Goal: Navigation & Orientation: Find specific page/section

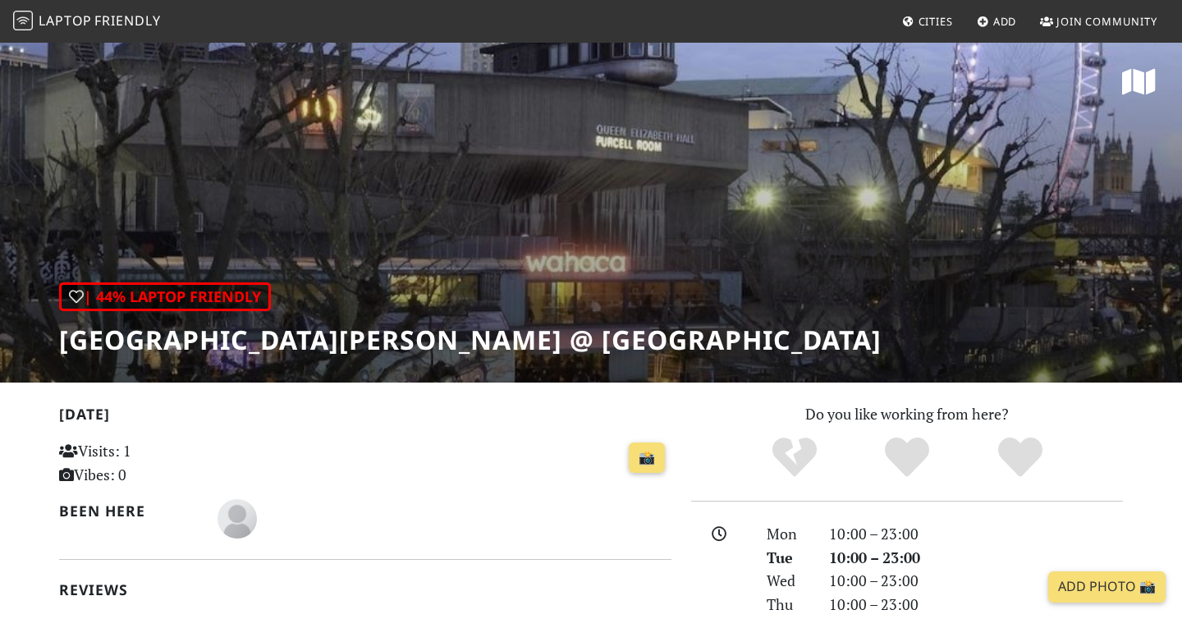
click at [106, 23] on span "Friendly" at bounding box center [127, 20] width 66 height 18
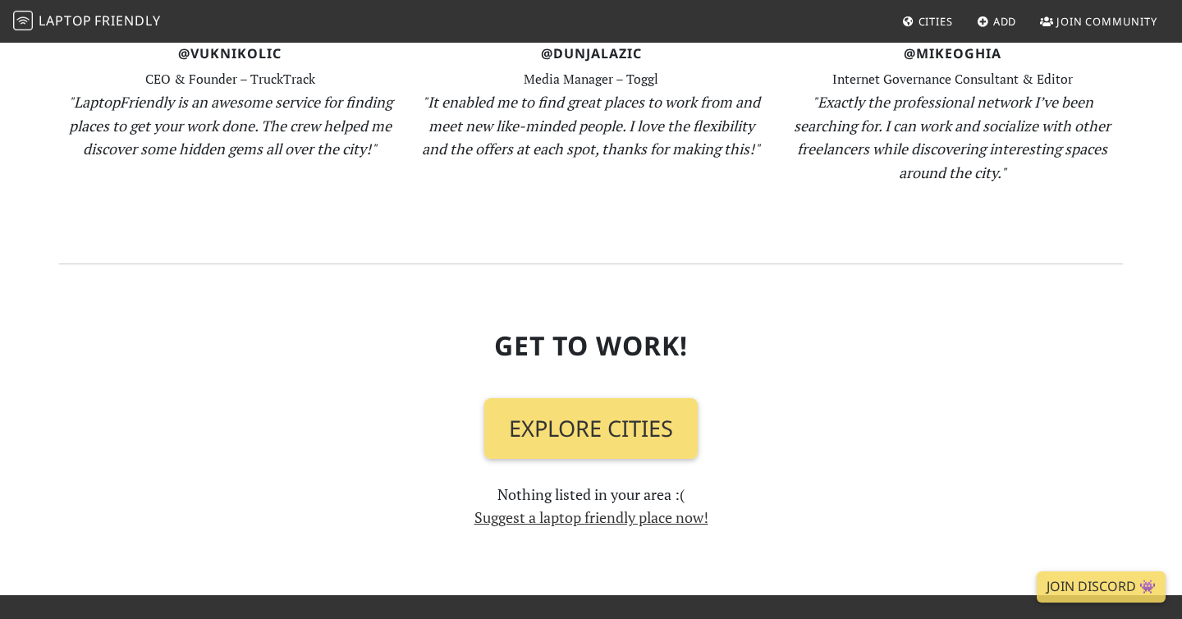
scroll to position [1722, 0]
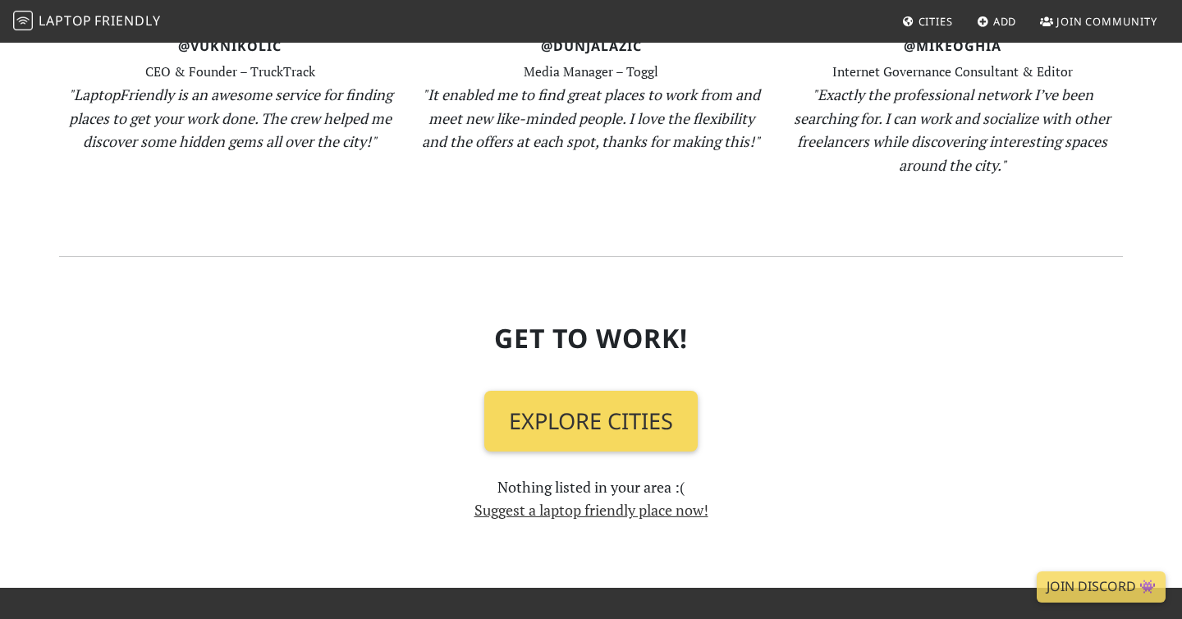
click at [566, 420] on link "Explore Cities" at bounding box center [590, 421] width 213 height 61
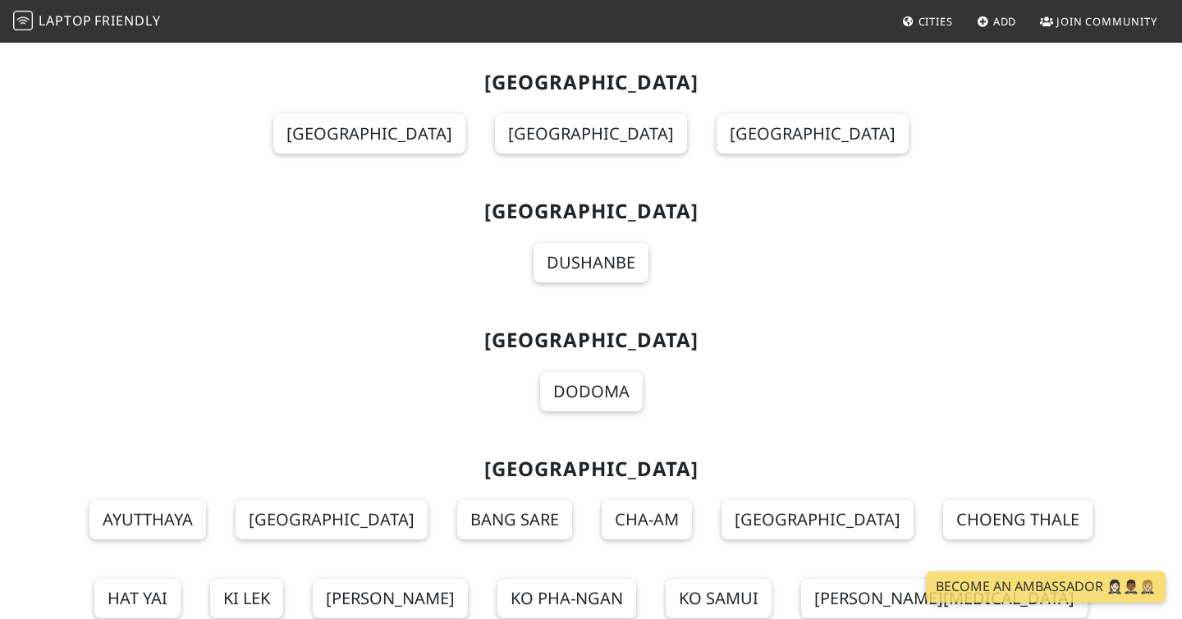
scroll to position [18064, 0]
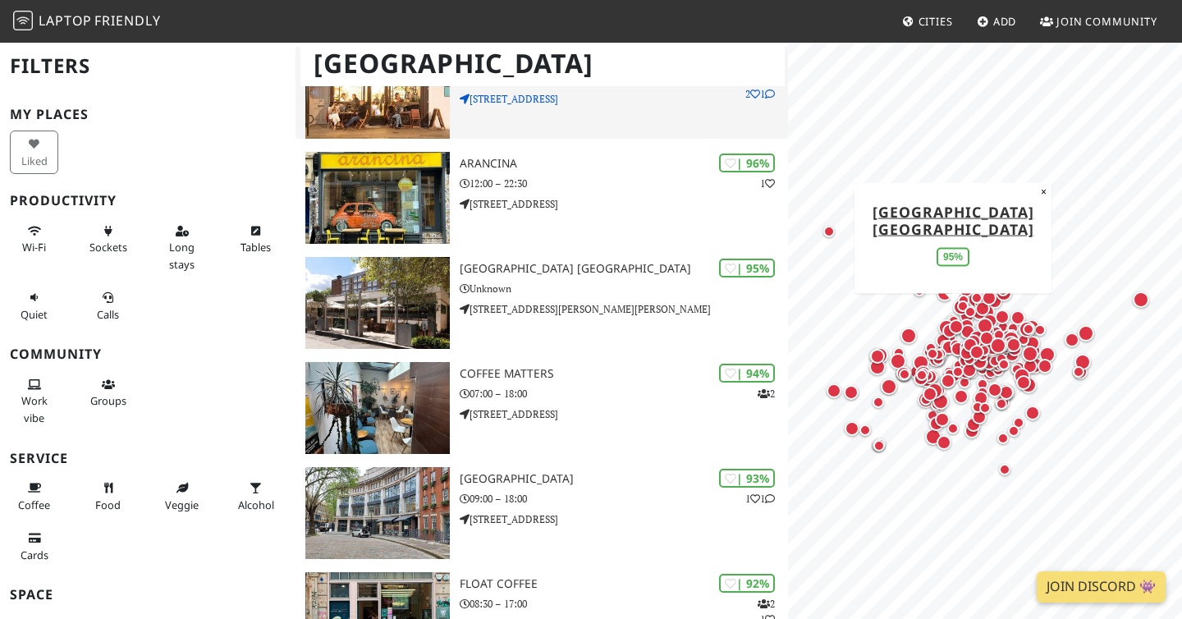
scroll to position [199, 0]
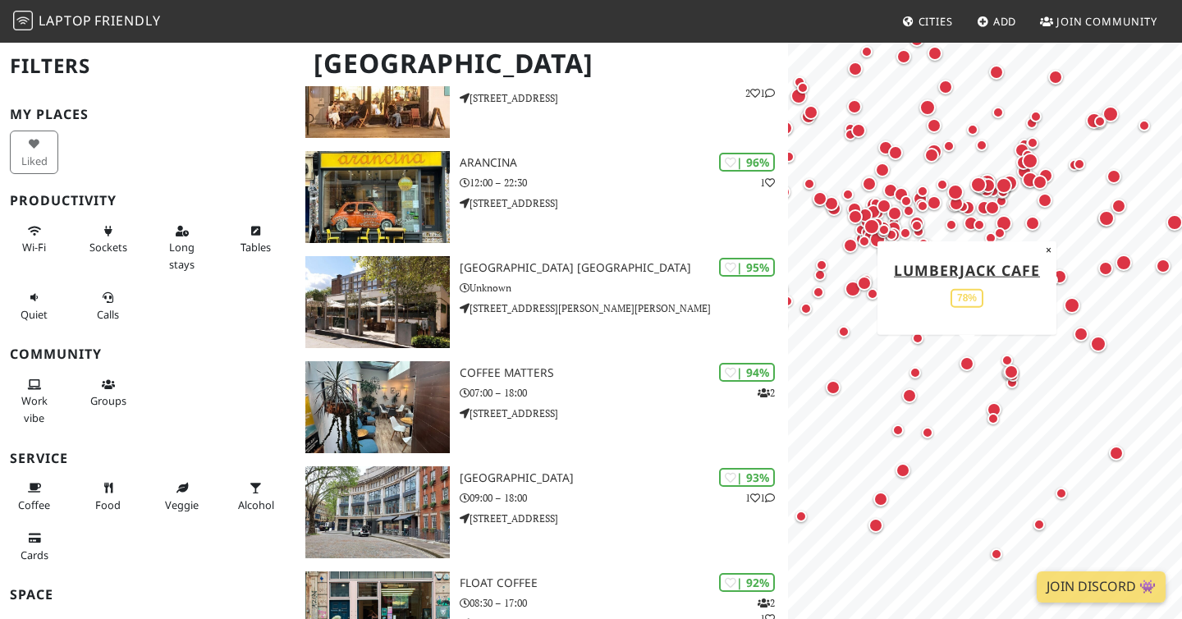
click at [1002, 399] on div "Map marker" at bounding box center [993, 409] width 21 height 21
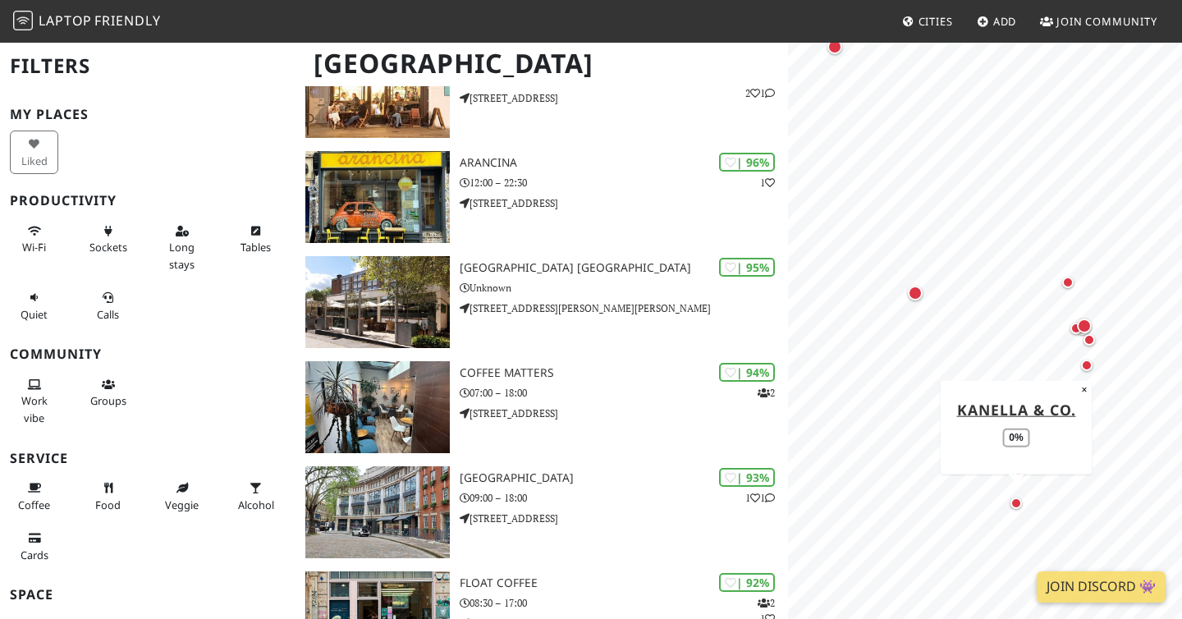
click at [1015, 500] on div "Map marker" at bounding box center [1015, 502] width 11 height 11
click at [1084, 323] on div "Map marker" at bounding box center [1084, 325] width 15 height 15
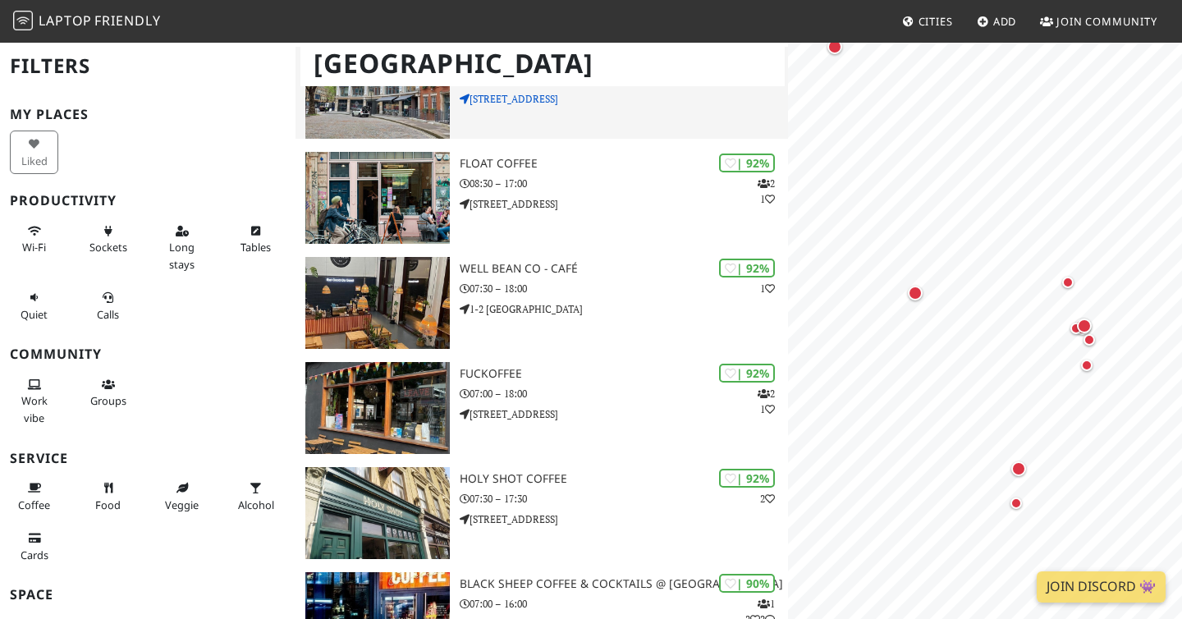
scroll to position [622, 0]
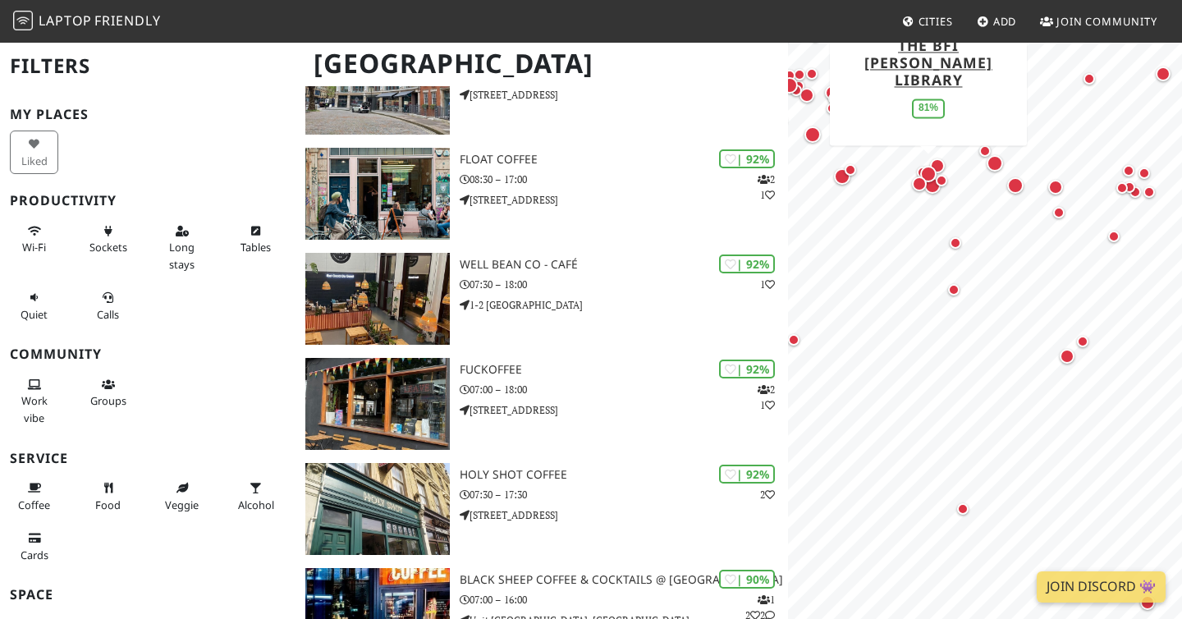
click at [927, 168] on div "Map marker" at bounding box center [928, 174] width 16 height 16
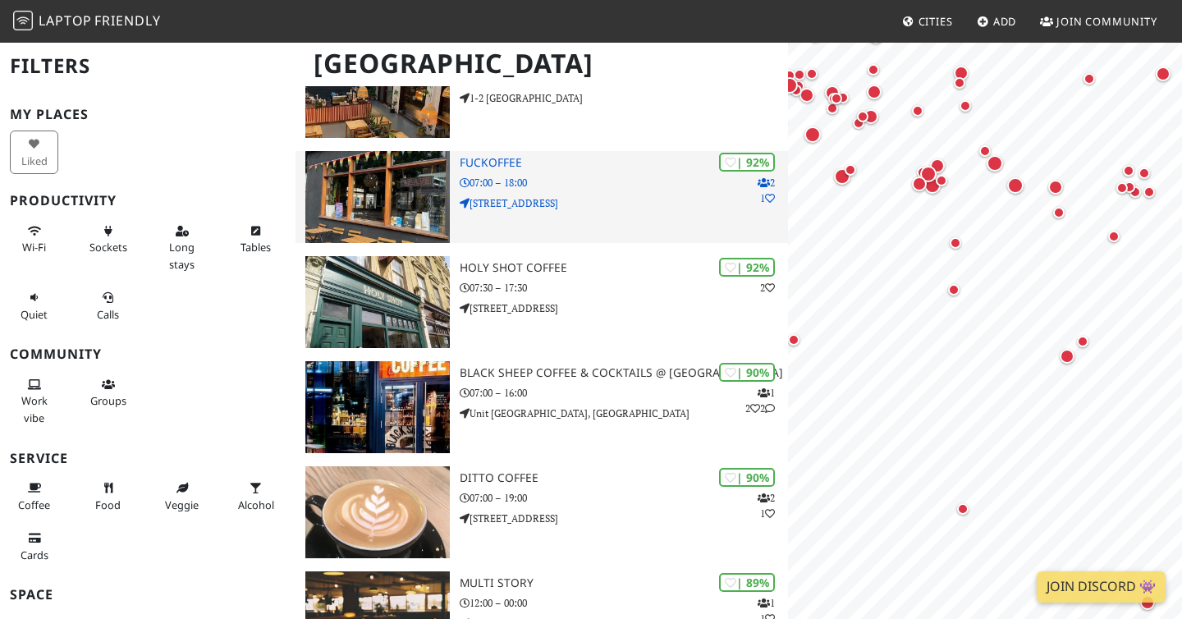
scroll to position [793, 0]
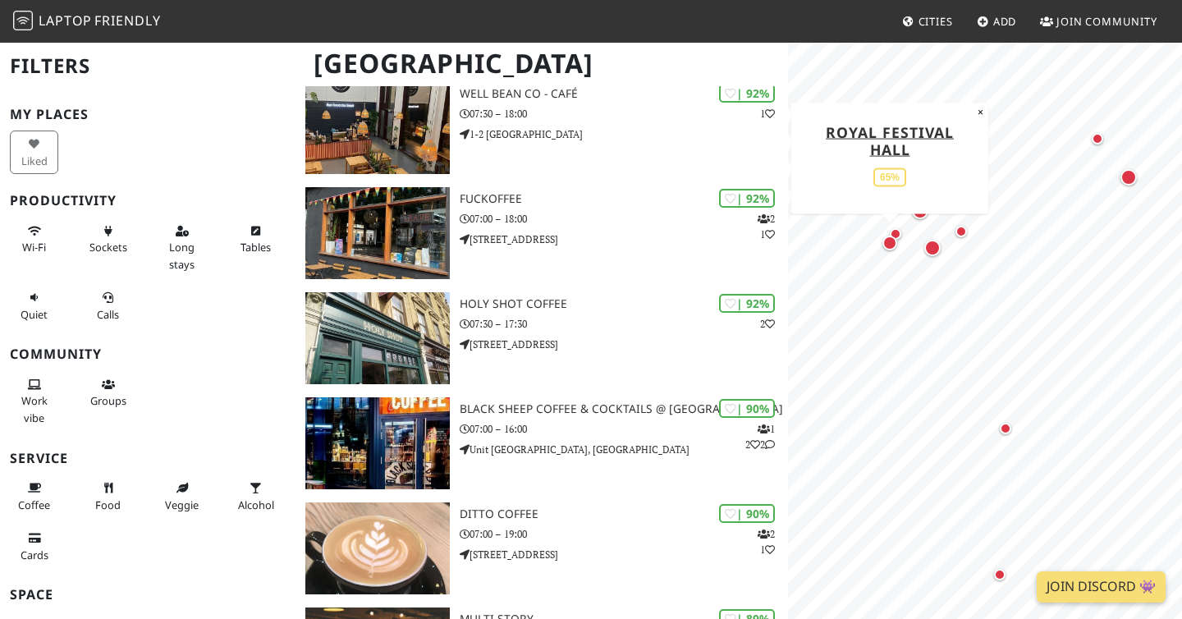
click at [887, 239] on div "Map marker" at bounding box center [889, 243] width 15 height 15
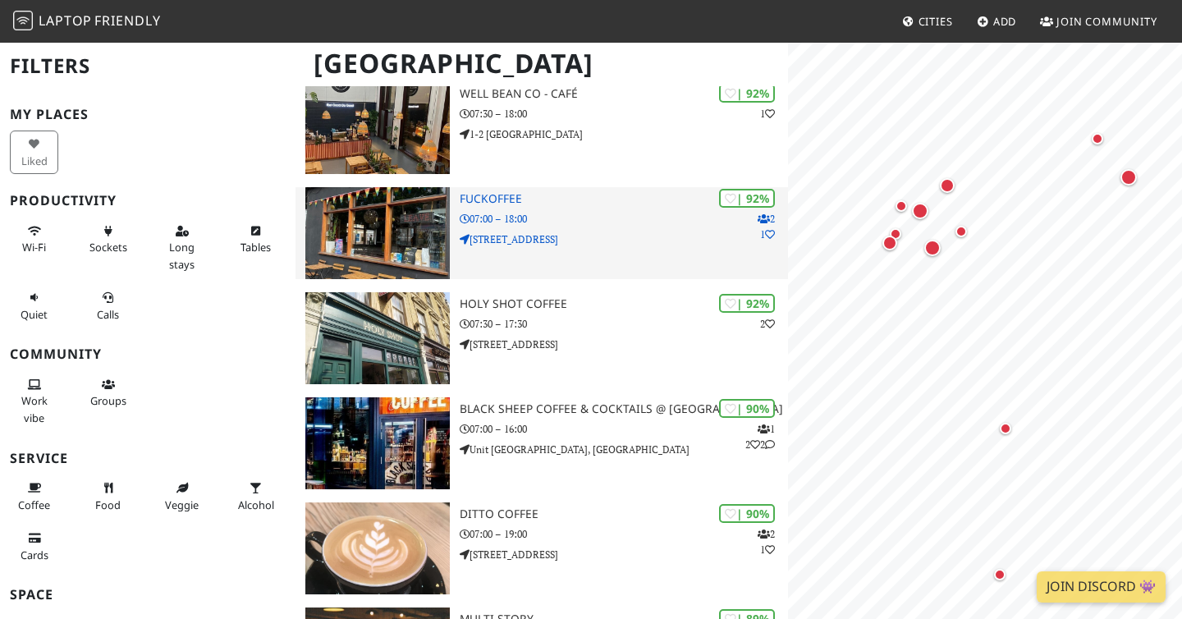
scroll to position [0, 0]
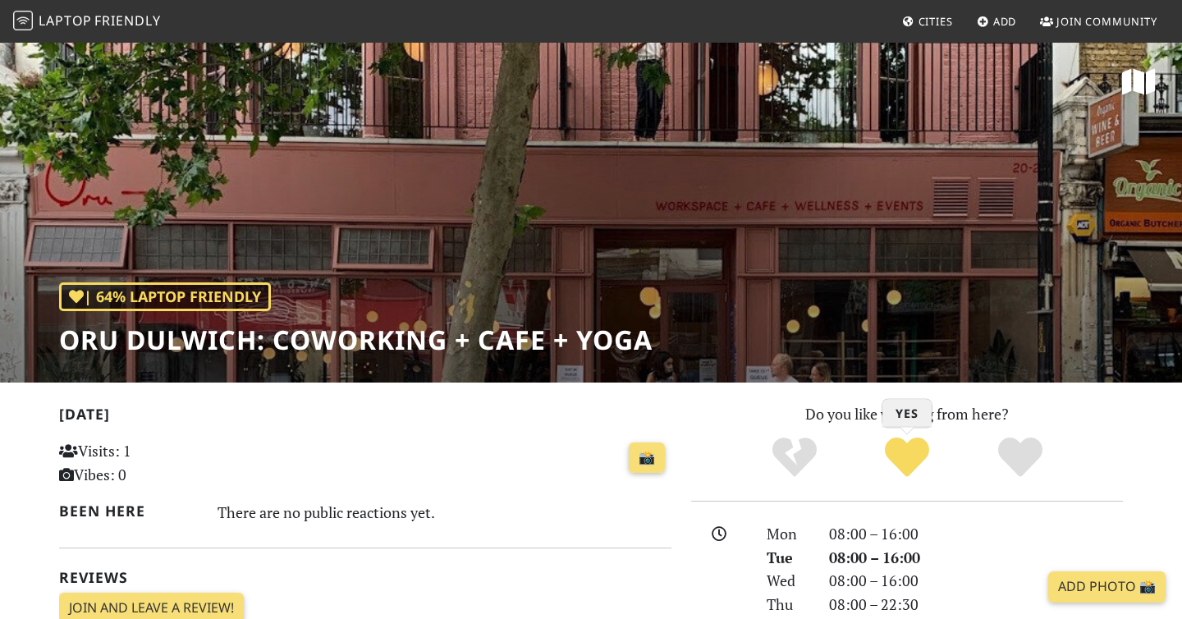
click at [913, 457] on icon "Yes" at bounding box center [907, 457] width 44 height 44
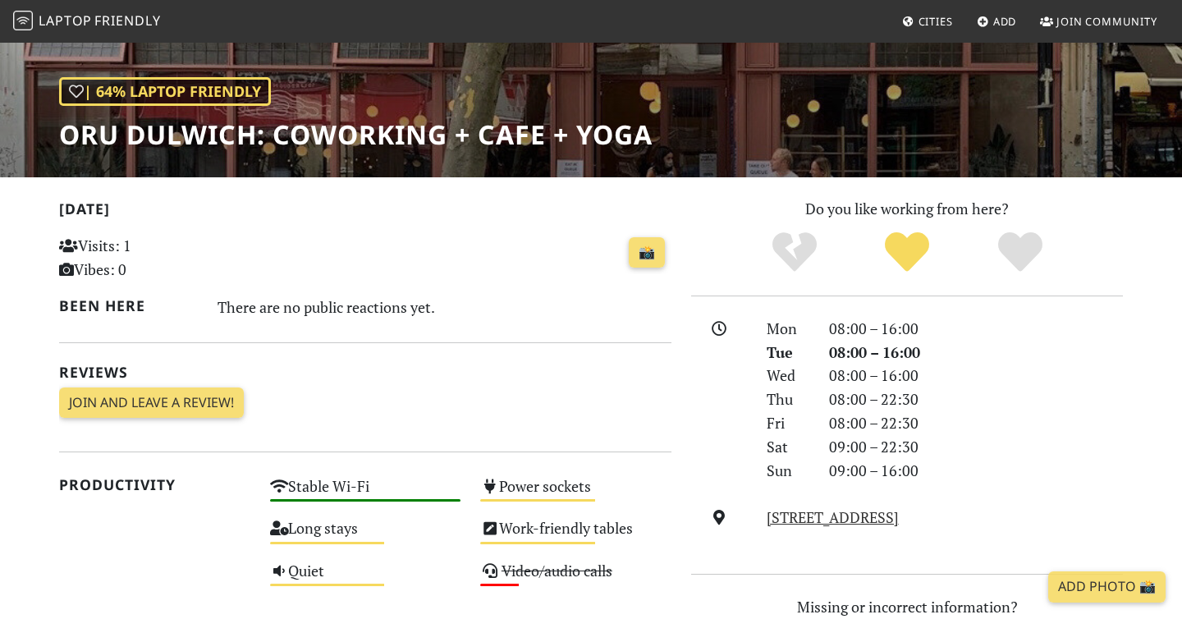
scroll to position [106, 0]
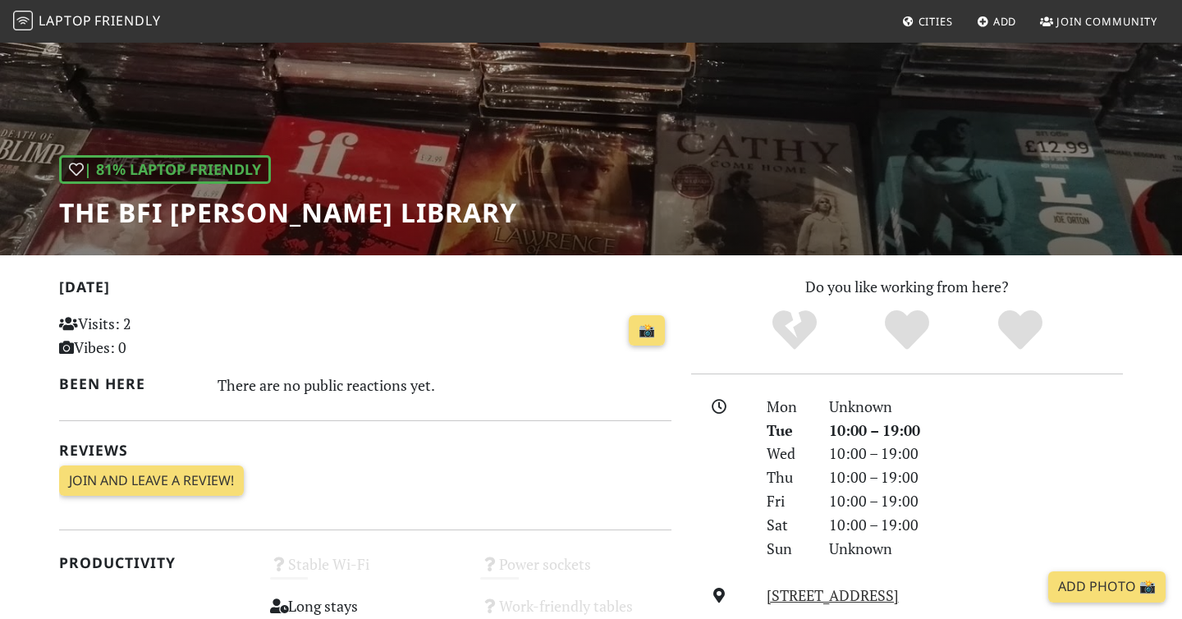
scroll to position [64, 0]
